Goal: Task Accomplishment & Management: Manage account settings

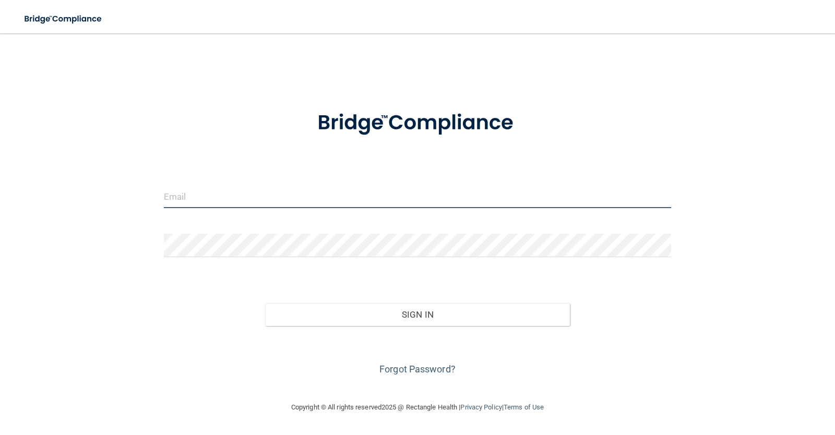
click at [252, 197] on input "email" at bounding box center [418, 196] width 508 height 23
click at [242, 192] on input "email" at bounding box center [418, 196] width 508 height 23
type input "[EMAIL_ADDRESS][DOMAIN_NAME]"
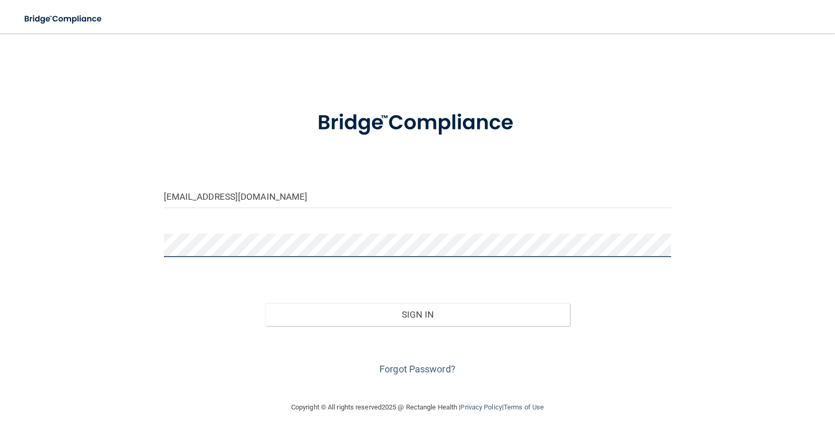
click at [265, 303] on button "Sign In" at bounding box center [417, 314] width 305 height 23
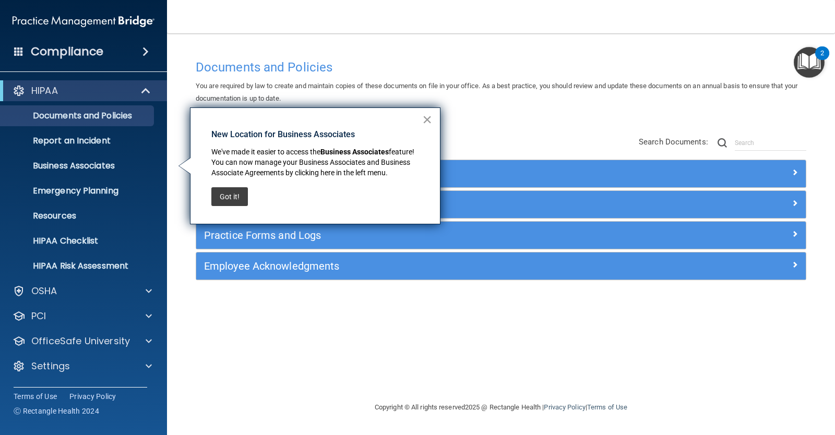
click at [429, 120] on button "×" at bounding box center [427, 119] width 10 height 17
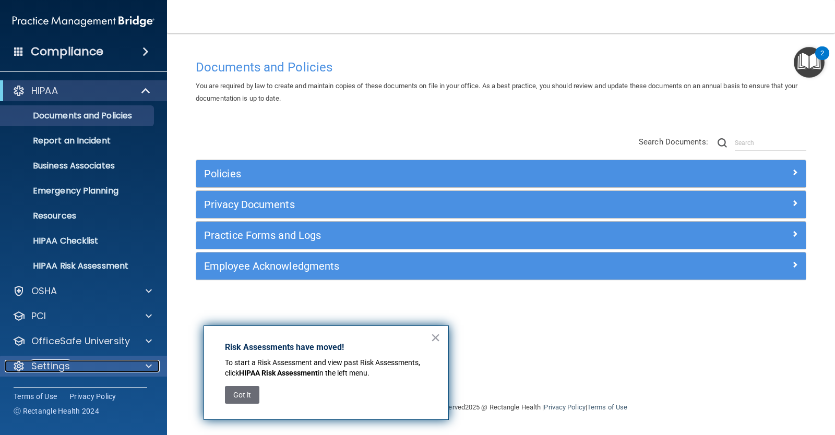
click at [42, 368] on p "Settings" at bounding box center [50, 366] width 39 height 13
click at [432, 339] on button "×" at bounding box center [436, 337] width 10 height 17
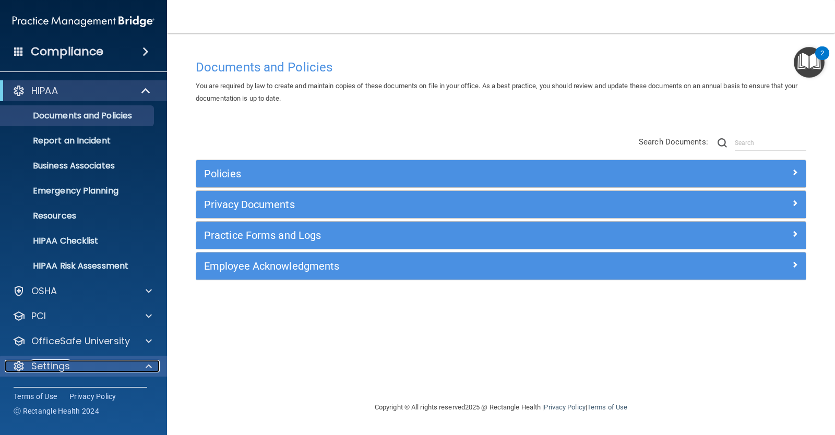
click at [60, 361] on p "Settings" at bounding box center [50, 366] width 39 height 13
click at [61, 362] on p "Settings" at bounding box center [50, 366] width 39 height 13
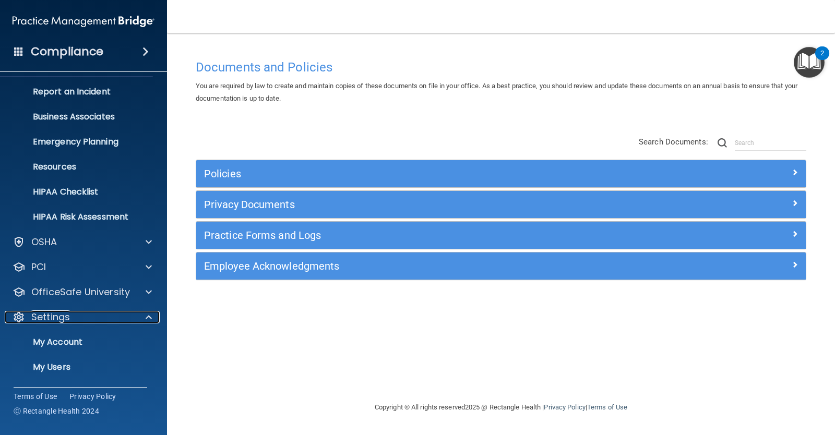
scroll to position [98, 0]
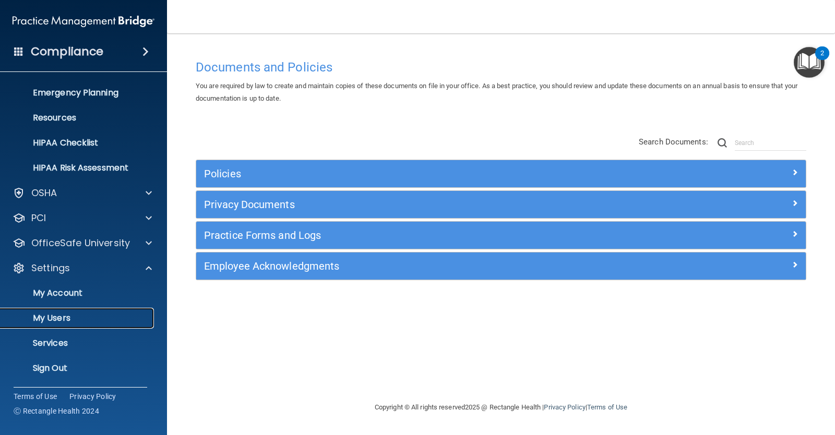
click at [81, 314] on p "My Users" at bounding box center [78, 318] width 143 height 10
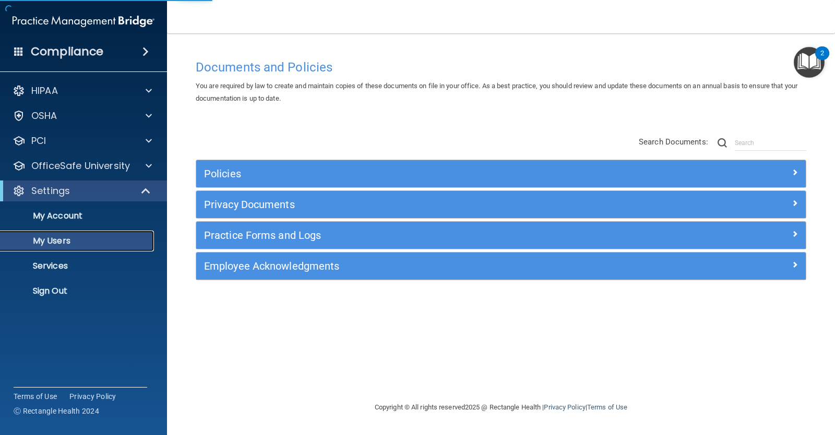
select select "20"
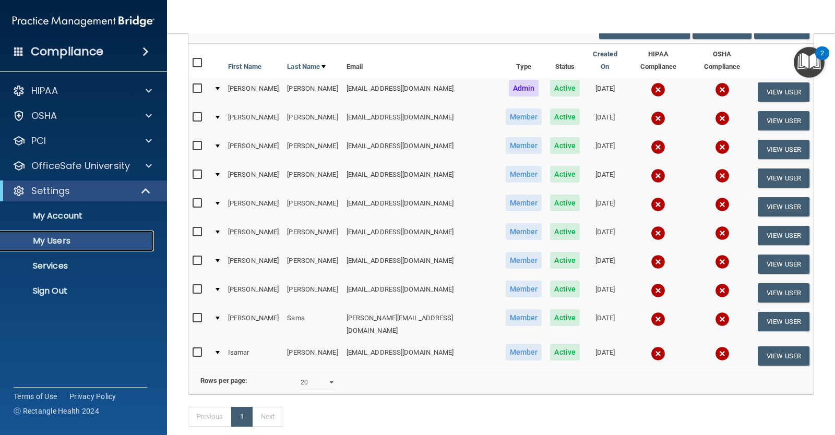
scroll to position [52, 0]
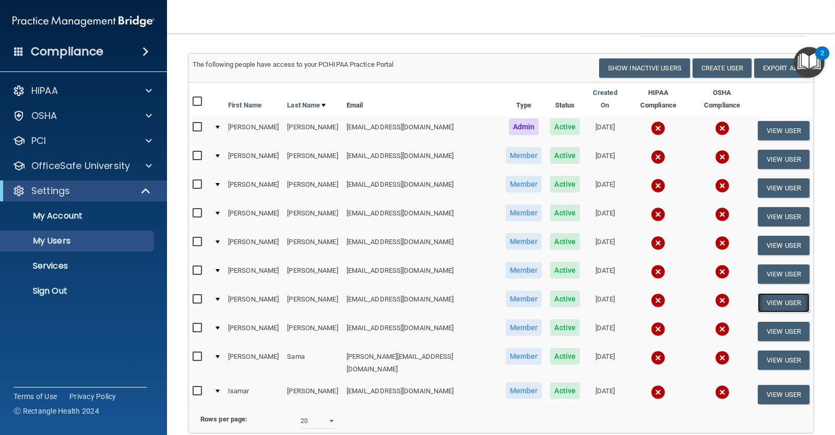
click at [769, 293] on button "View User" at bounding box center [784, 302] width 52 height 19
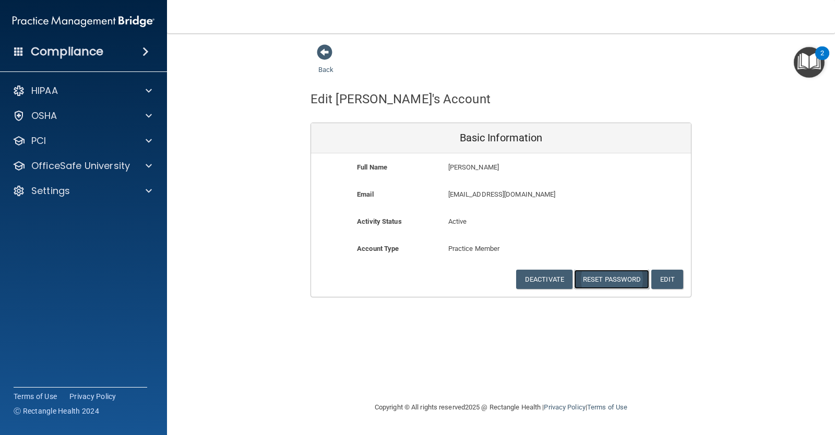
click at [623, 279] on button "Reset Password" at bounding box center [611, 279] width 75 height 19
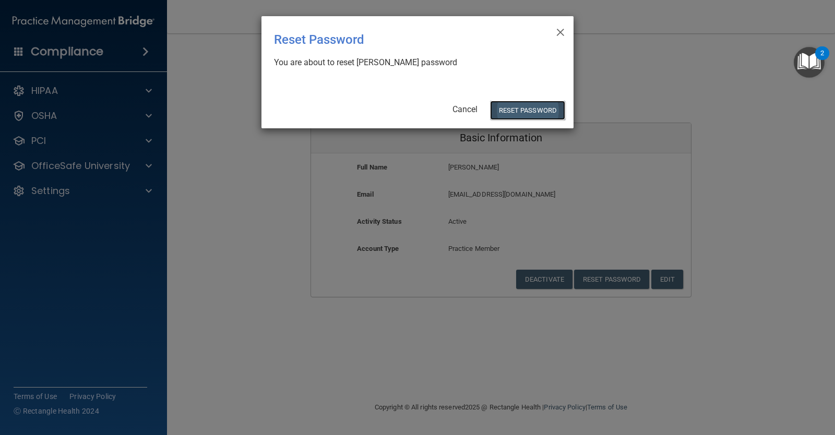
click at [542, 105] on button "Reset Password" at bounding box center [527, 110] width 75 height 19
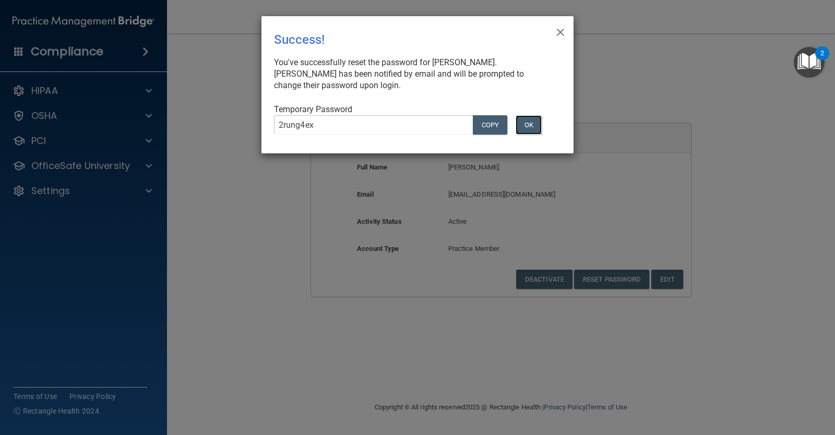
click at [533, 128] on button "OK" at bounding box center [529, 124] width 26 height 19
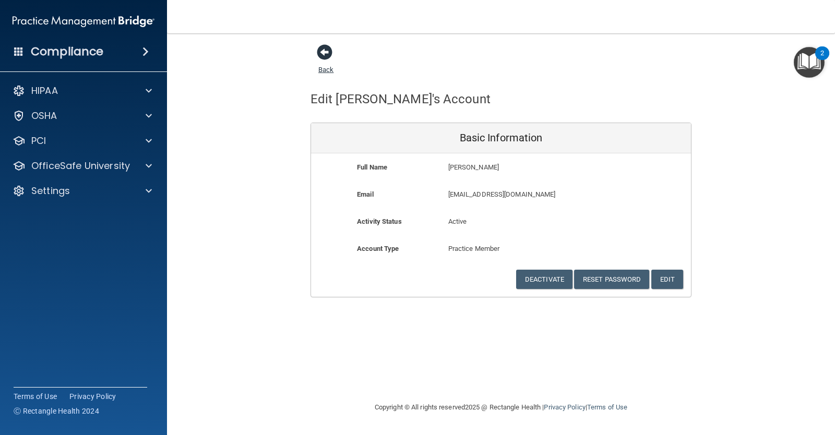
click at [322, 57] on span at bounding box center [325, 52] width 16 height 16
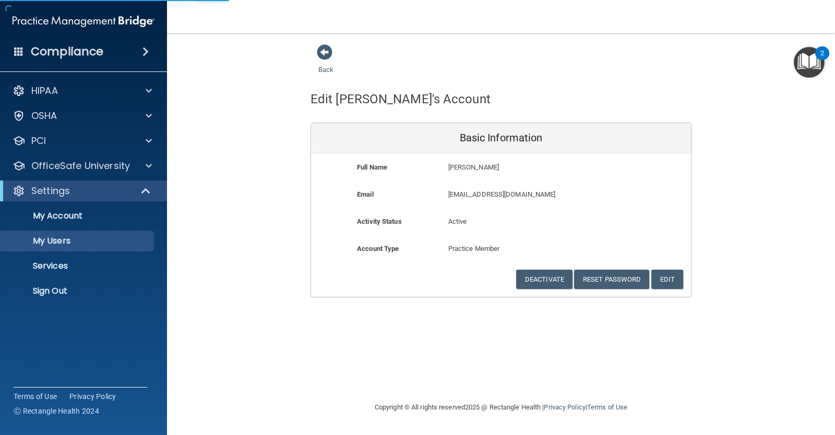
select select "20"
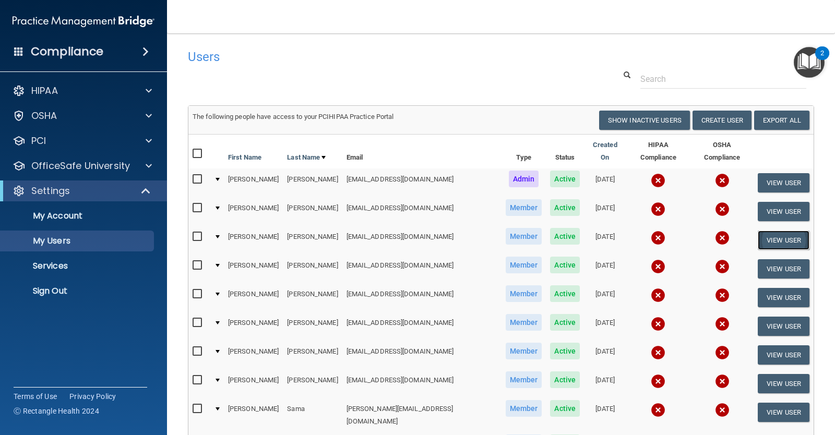
click at [762, 231] on button "View User" at bounding box center [784, 240] width 52 height 19
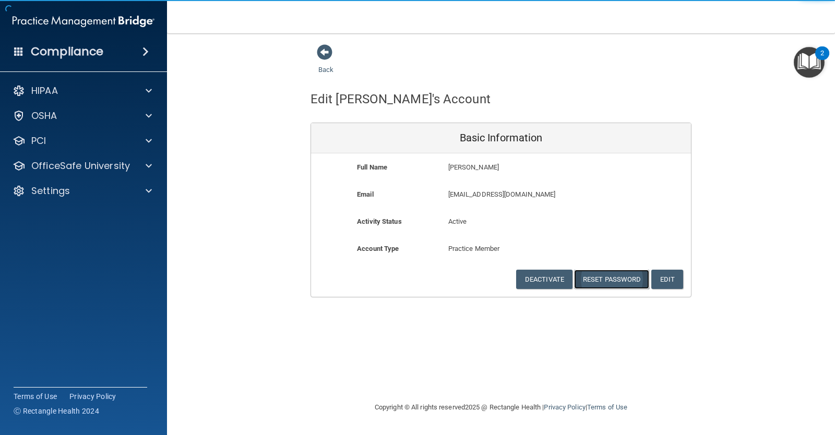
click at [607, 282] on button "Reset Password" at bounding box center [611, 279] width 75 height 19
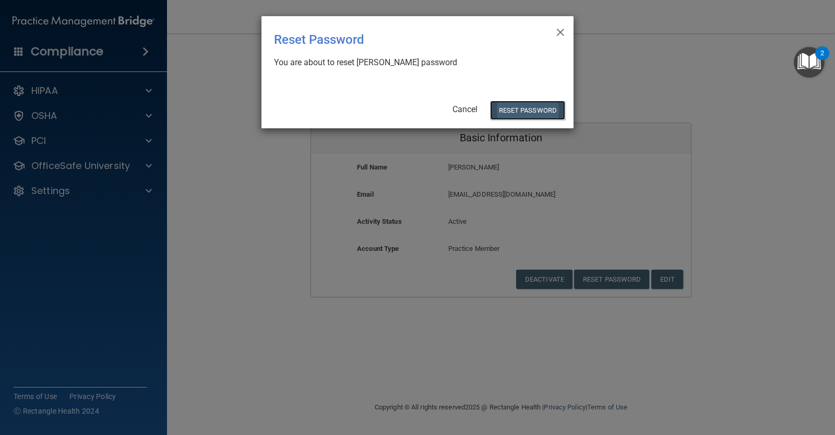
click at [507, 112] on button "Reset Password" at bounding box center [527, 110] width 75 height 19
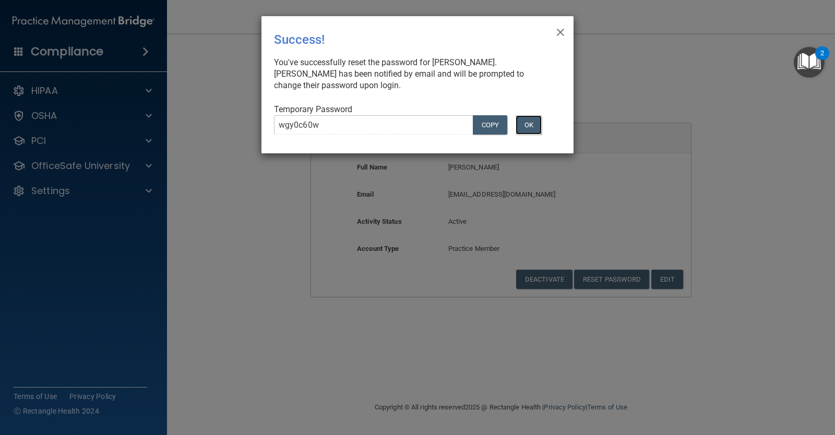
click at [529, 129] on button "OK" at bounding box center [529, 124] width 26 height 19
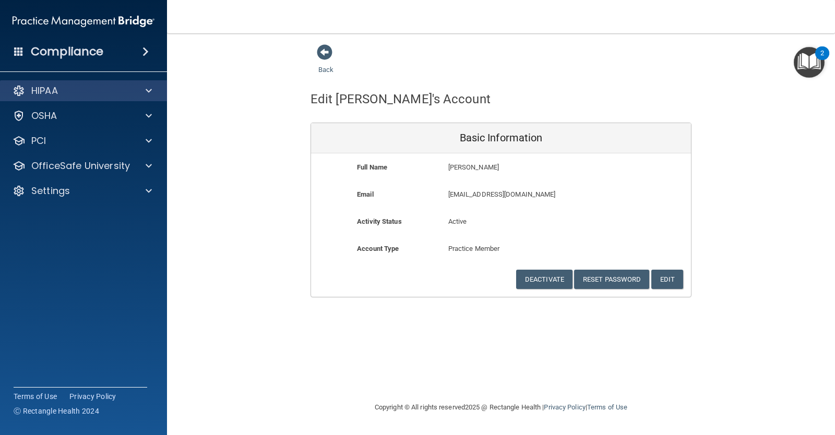
click at [111, 100] on div "HIPAA" at bounding box center [84, 90] width 168 height 21
click at [153, 84] on div "HIPAA" at bounding box center [84, 90] width 168 height 21
click at [145, 127] on div "HIPAA Documents and Policies Report an Incident Business Associates Emergency P…" at bounding box center [84, 143] width 168 height 134
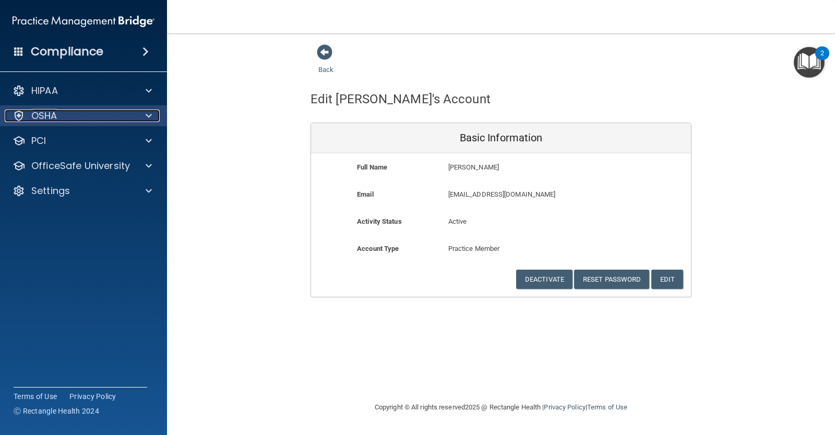
click at [144, 116] on div at bounding box center [147, 116] width 26 height 13
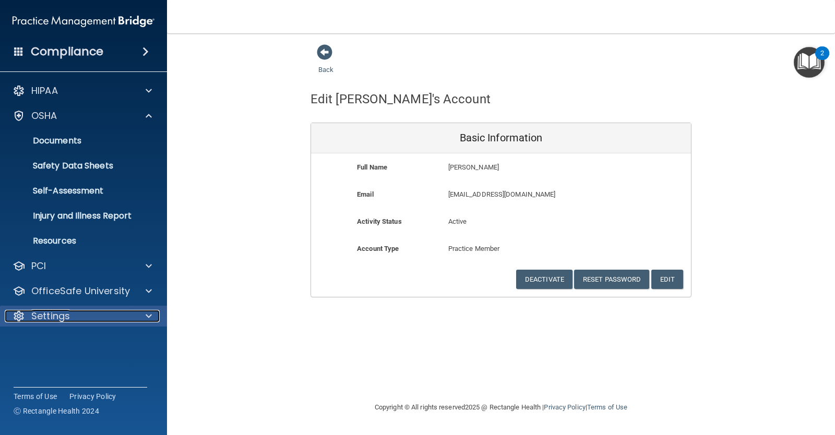
click at [45, 313] on p "Settings" at bounding box center [50, 316] width 39 height 13
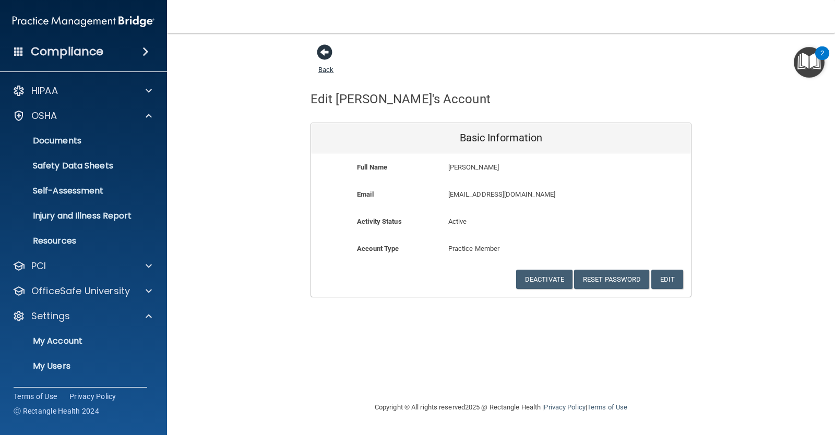
click at [333, 51] on span at bounding box center [325, 52] width 16 height 16
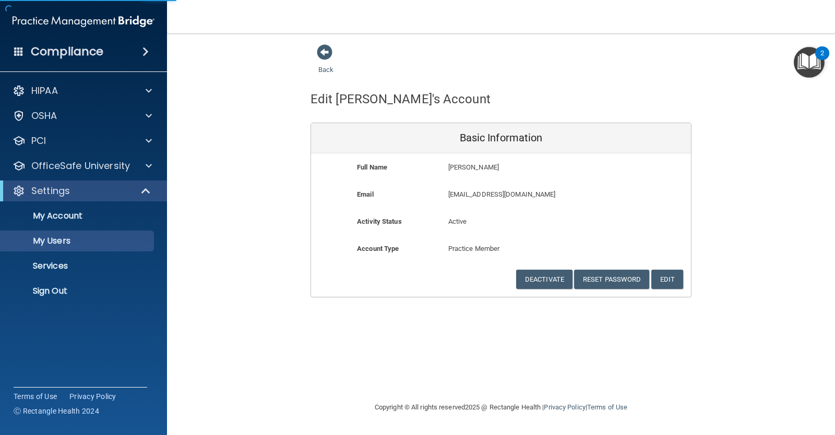
select select "20"
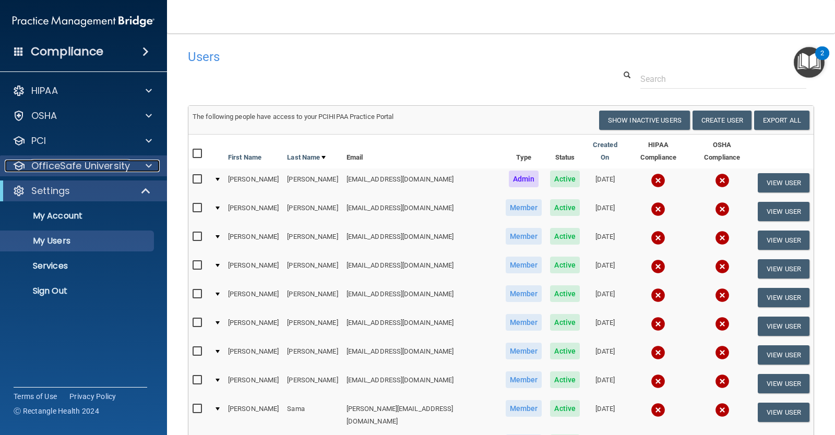
click at [131, 168] on div "OfficeSafe University" at bounding box center [69, 166] width 129 height 13
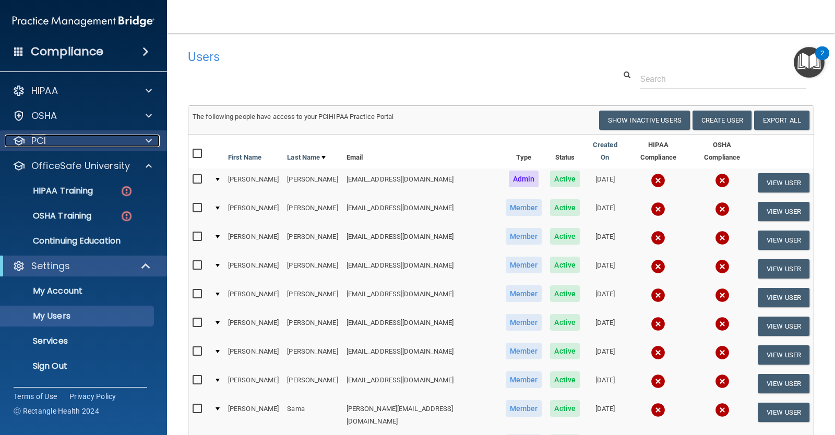
click at [77, 144] on div "PCI" at bounding box center [69, 141] width 129 height 13
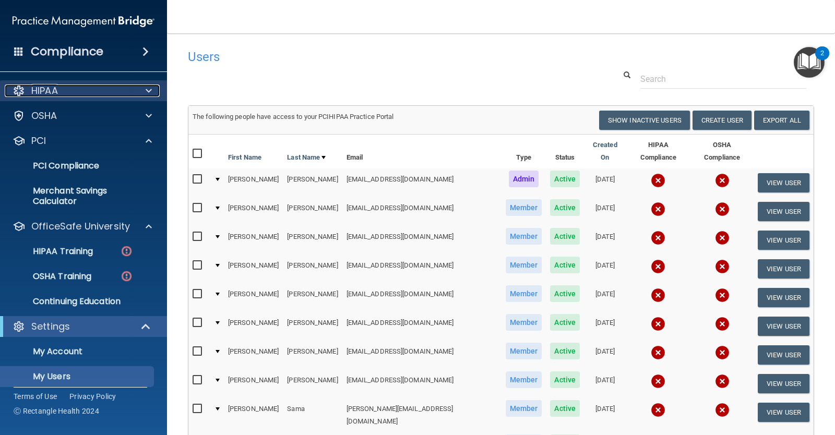
click at [98, 93] on div "HIPAA" at bounding box center [69, 91] width 129 height 13
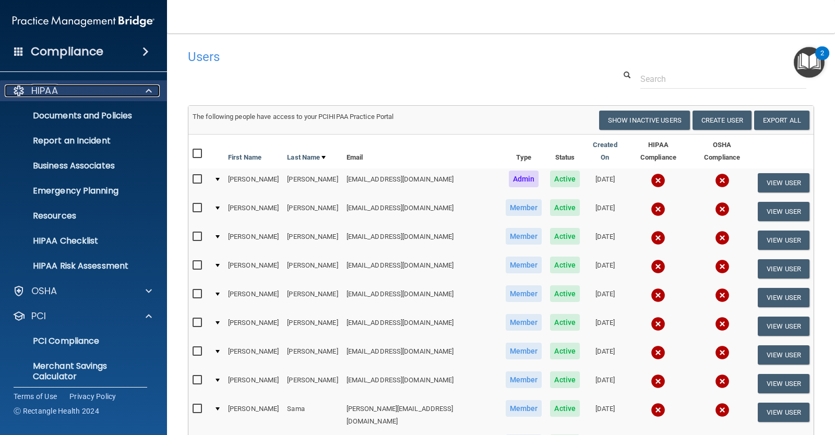
click at [98, 93] on div "HIPAA" at bounding box center [69, 91] width 129 height 13
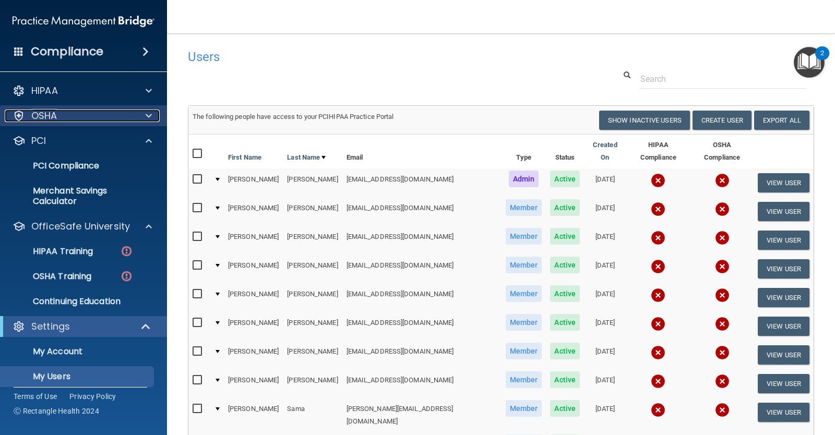
click at [112, 116] on div "OSHA" at bounding box center [69, 116] width 129 height 13
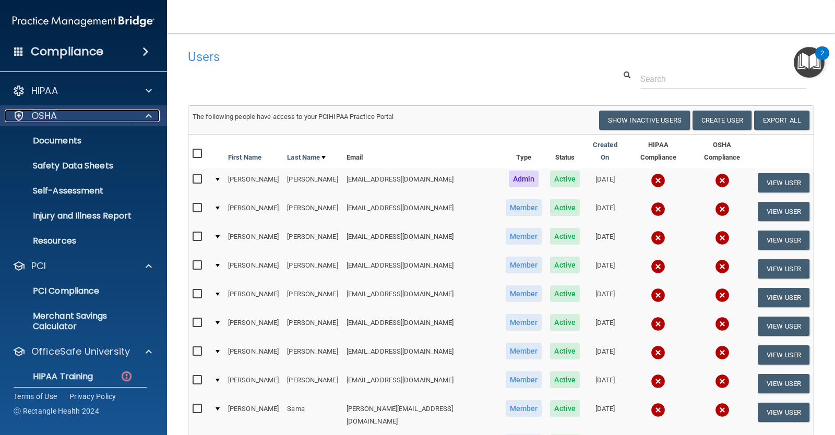
click at [112, 116] on div "OSHA" at bounding box center [69, 116] width 129 height 13
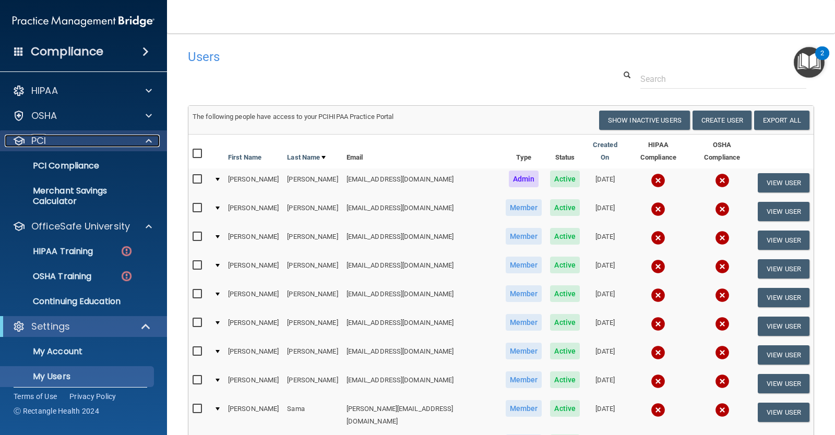
click at [116, 146] on div "PCI" at bounding box center [69, 141] width 129 height 13
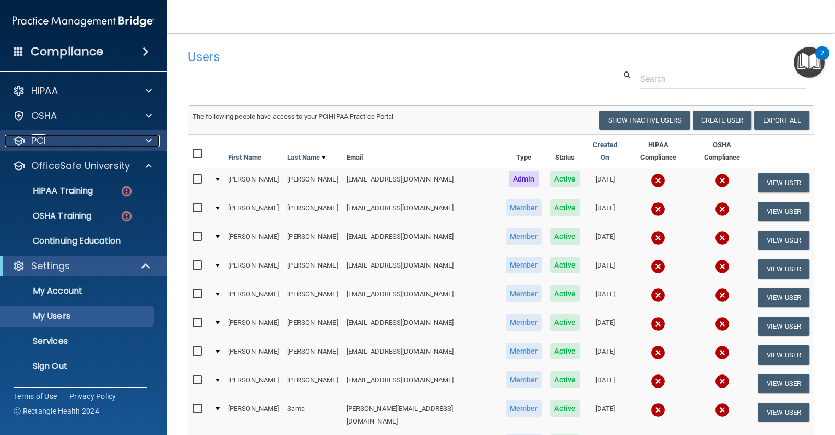
click at [116, 146] on div "PCI" at bounding box center [69, 141] width 129 height 13
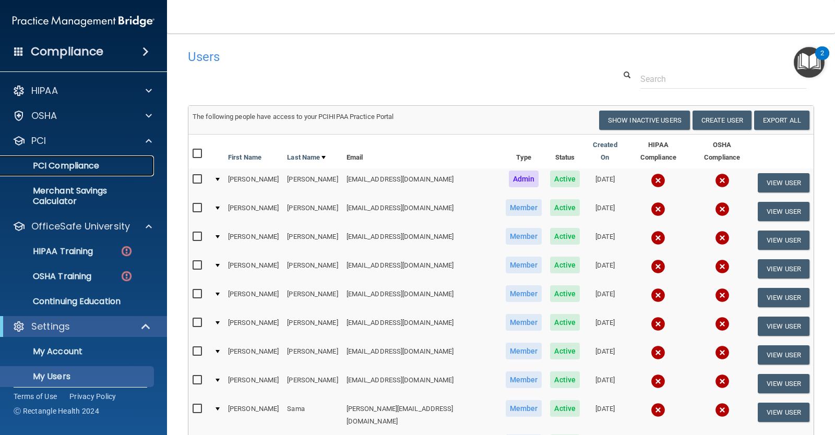
click at [112, 173] on link "PCI Compliance" at bounding box center [72, 166] width 164 height 21
click at [103, 254] on div "HIPAA Training" at bounding box center [78, 251] width 143 height 10
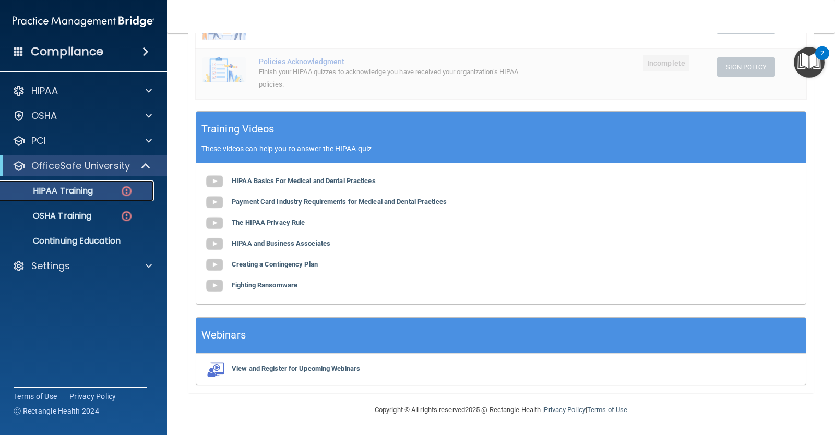
scroll to position [263, 0]
click at [78, 215] on p "OSHA Training" at bounding box center [49, 216] width 85 height 10
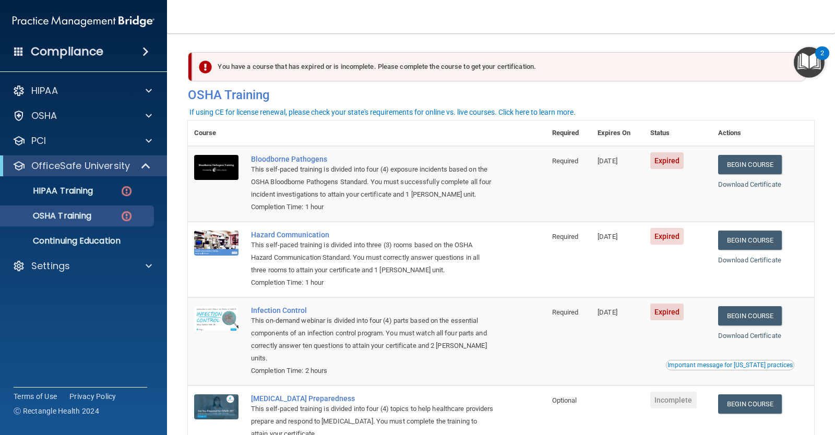
drag, startPoint x: 604, startPoint y: 161, endPoint x: 646, endPoint y: 171, distance: 43.3
click at [646, 170] on tr "Bloodborne Pathogens This self-paced training is divided into four (4) exposure…" at bounding box center [501, 184] width 626 height 76
drag, startPoint x: 597, startPoint y: 236, endPoint x: 633, endPoint y: 244, distance: 36.8
click at [632, 243] on td "[DATE]" at bounding box center [617, 260] width 52 height 76
drag, startPoint x: 601, startPoint y: 316, endPoint x: 643, endPoint y: 324, distance: 42.0
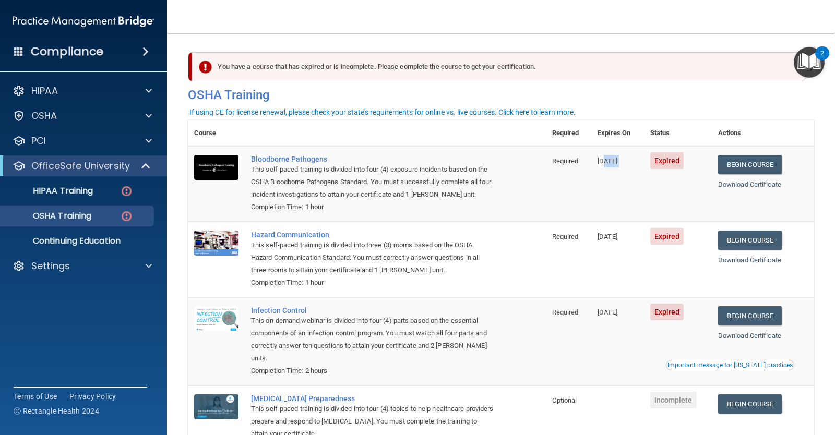
click at [643, 324] on td "[DATE]" at bounding box center [617, 342] width 52 height 88
